Goal: Register for event/course

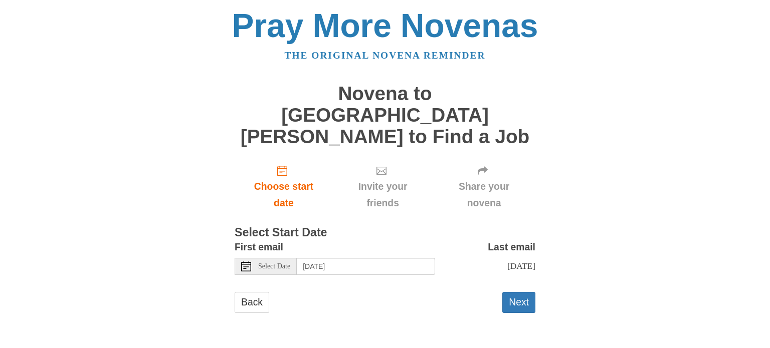
click at [277, 263] on span "Select Date" at bounding box center [274, 266] width 32 height 7
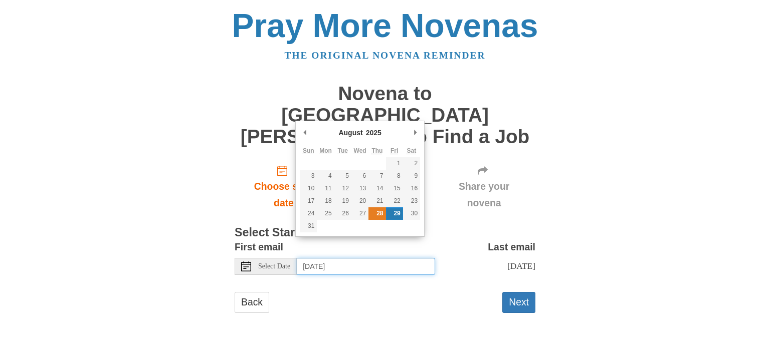
type input "Thursday, August 28th"
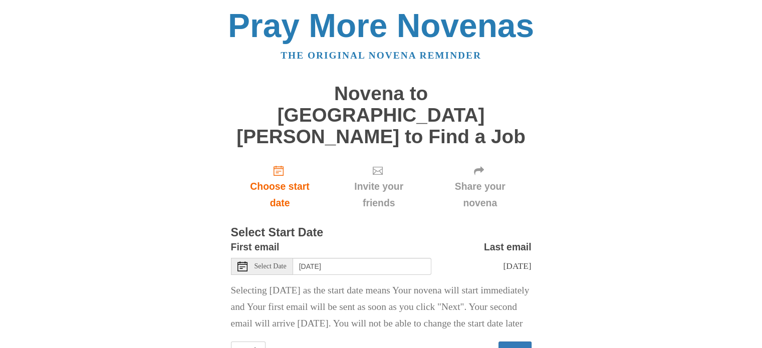
scroll to position [38, 0]
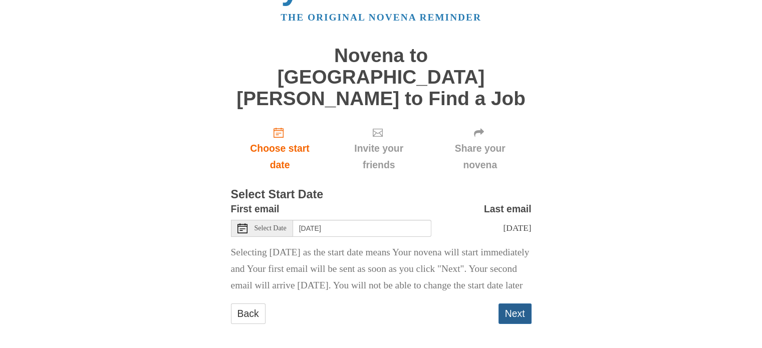
click at [523, 309] on button "Next" at bounding box center [515, 314] width 33 height 21
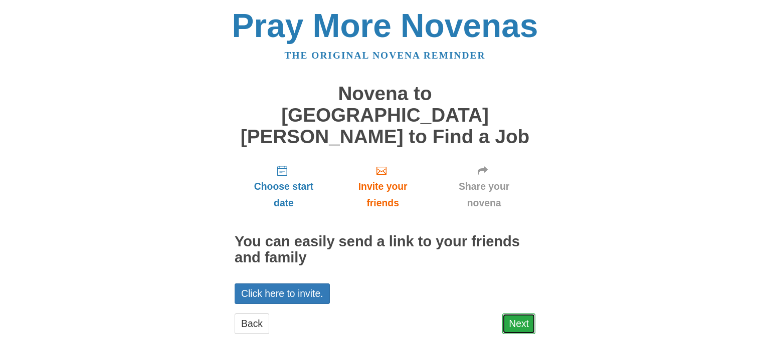
click at [515, 314] on link "Next" at bounding box center [518, 324] width 33 height 21
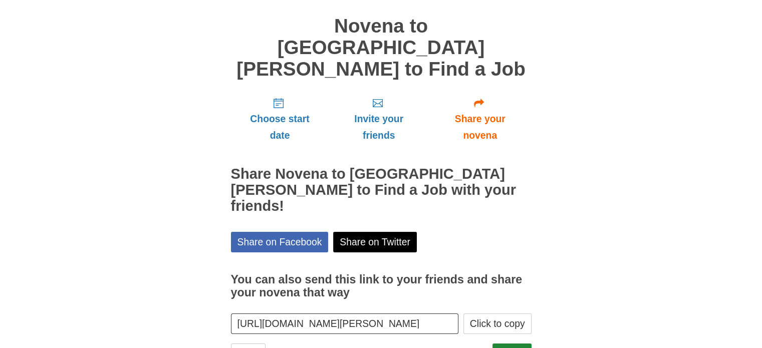
scroll to position [75, 0]
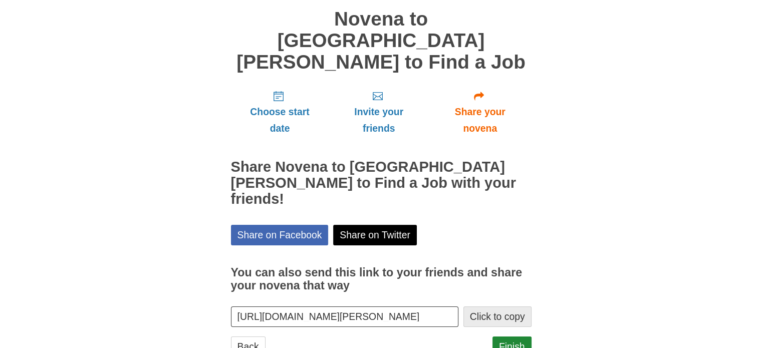
click at [484, 307] on button "Click to copy" at bounding box center [498, 317] width 68 height 21
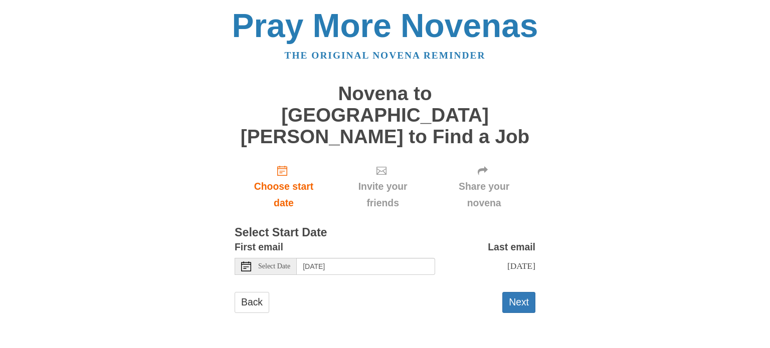
click at [283, 263] on span "Select Date" at bounding box center [274, 266] width 32 height 7
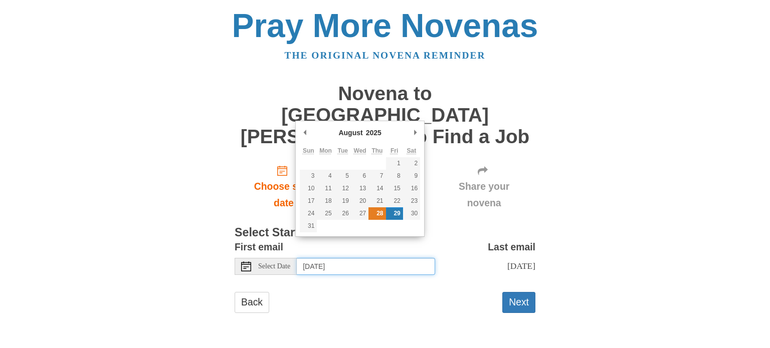
type input "Thursday, August 28th"
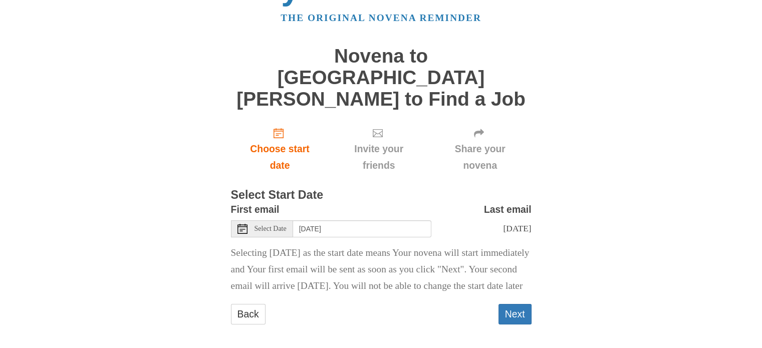
scroll to position [38, 0]
click at [514, 310] on button "Next" at bounding box center [515, 314] width 33 height 21
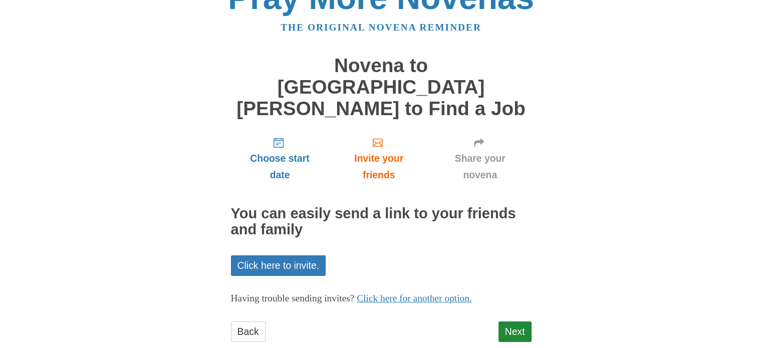
scroll to position [29, 0]
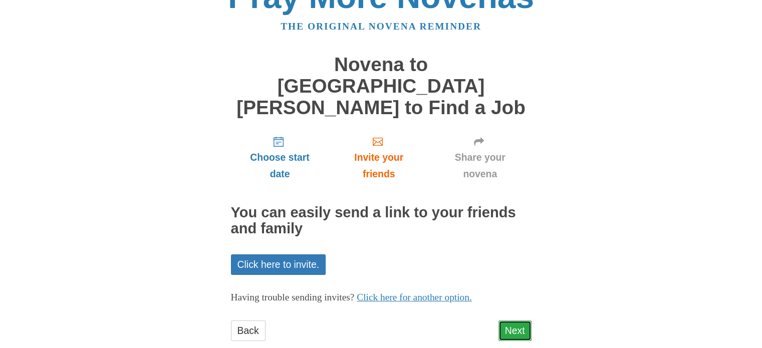
click at [527, 321] on link "Next" at bounding box center [515, 331] width 33 height 21
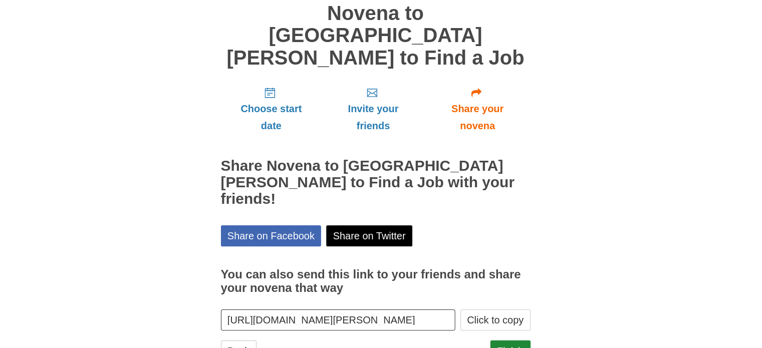
scroll to position [74, 0]
